Goal: Task Accomplishment & Management: Use online tool/utility

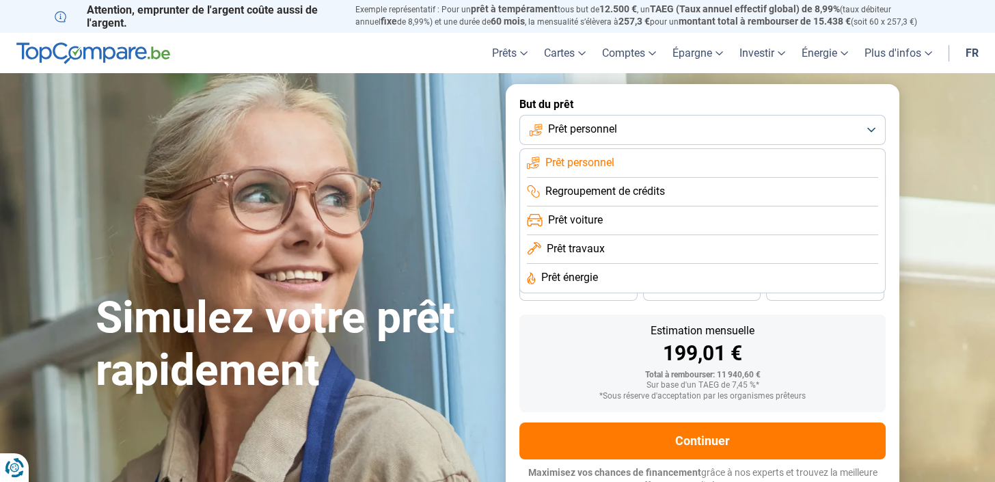
click at [941, 163] on section "Simulez votre prêt rapidement Simulez votre prêt rapidement But du prêt Prêt pe…" at bounding box center [497, 294] width 995 height 443
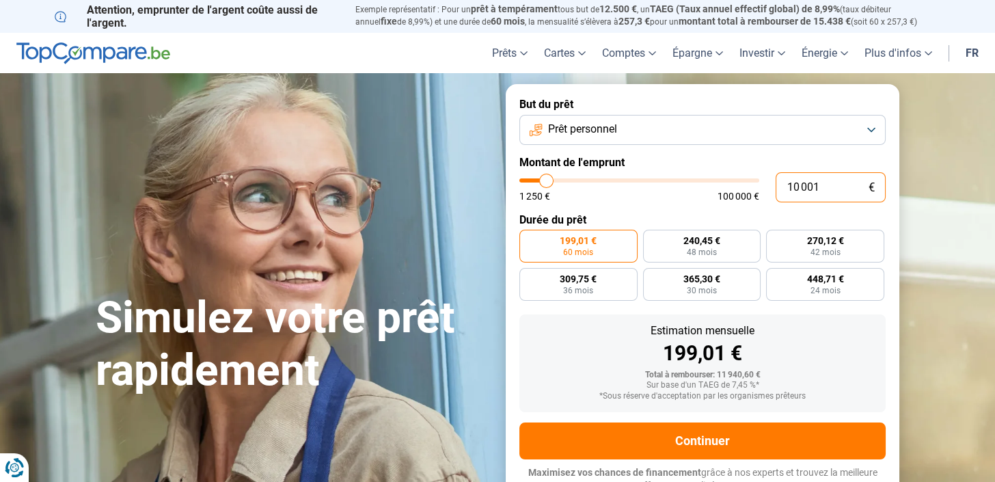
click at [775, 183] on input "10 001" at bounding box center [830, 187] width 110 height 30
type input "1"
type input "1250"
type input "15"
type input "1250"
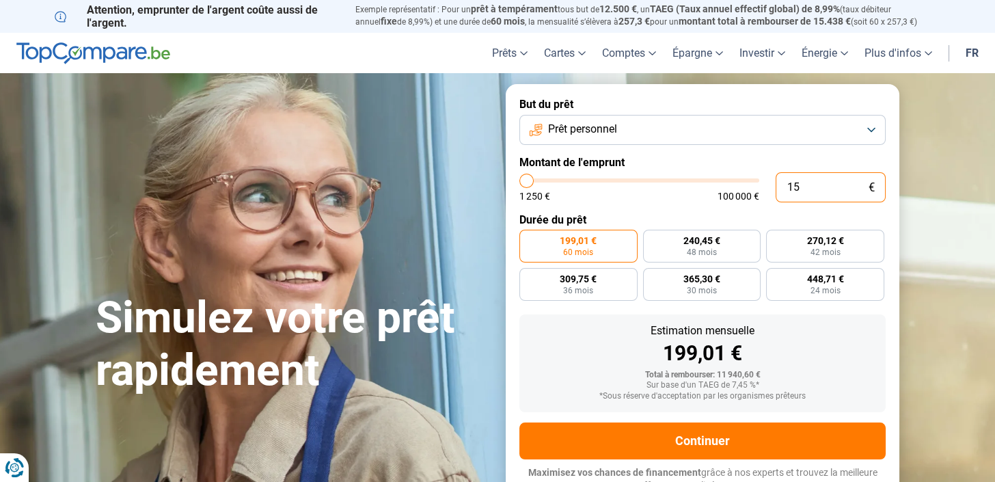
type input "150"
type input "1250"
type input "1 500"
type input "1500"
radio input "true"
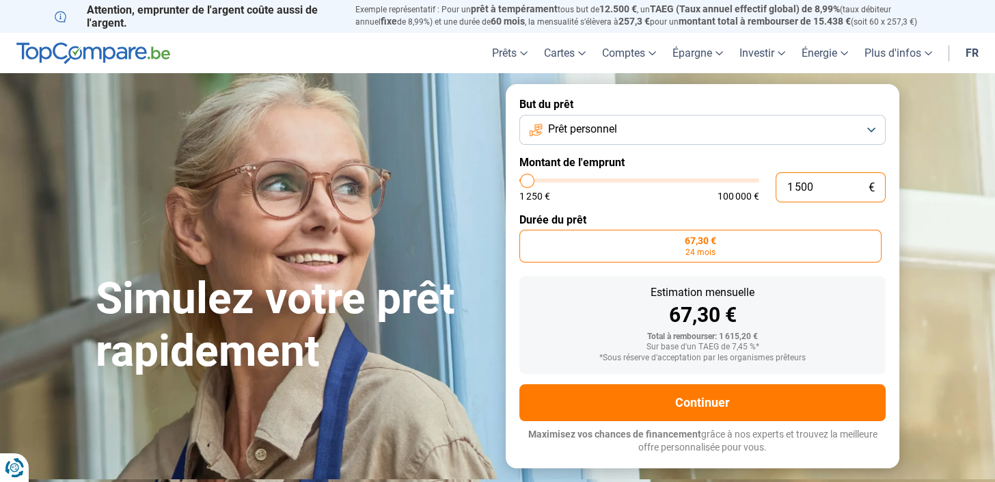
type input "1 500"
click at [710, 245] on span "67,30 €" at bounding box center [699, 241] width 31 height 10
click at [528, 238] on input "67,30 € 24 mois" at bounding box center [523, 234] width 9 height 9
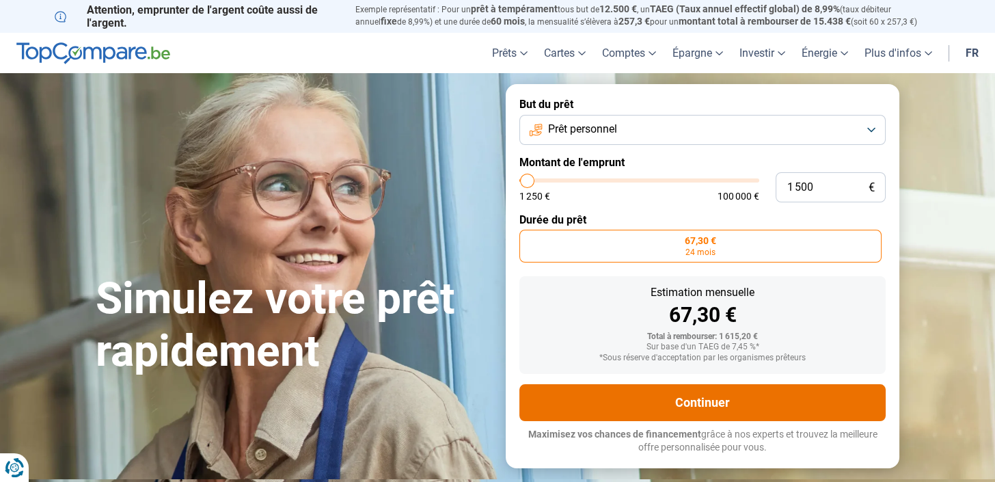
click at [722, 395] on button "Continuer" at bounding box center [702, 402] width 366 height 37
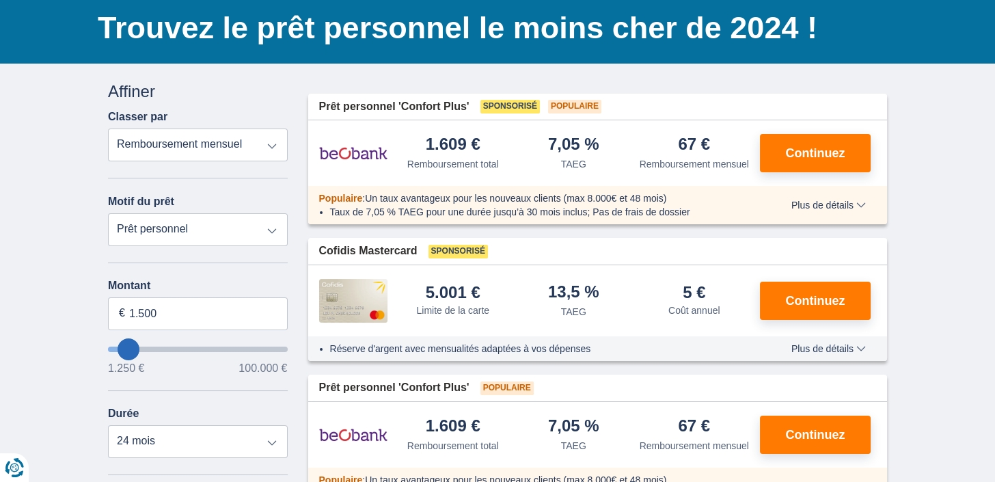
scroll to position [75, 0]
